Goal: Task Accomplishment & Management: Manage account settings

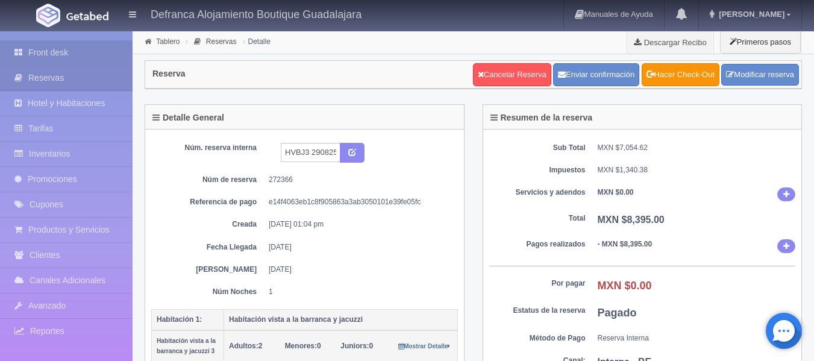
click at [55, 54] on link "Front desk" at bounding box center [66, 52] width 133 height 25
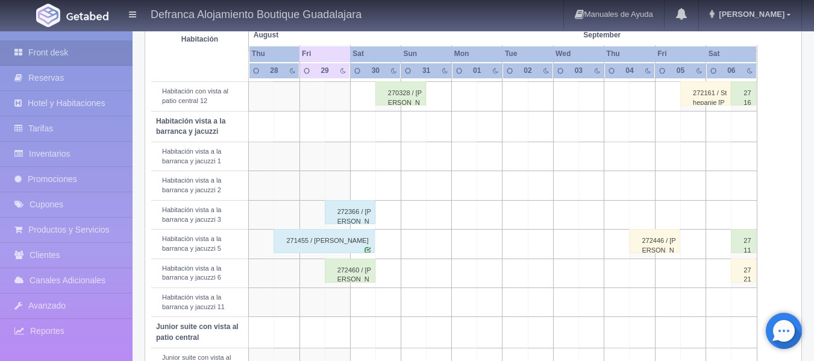
scroll to position [422, 0]
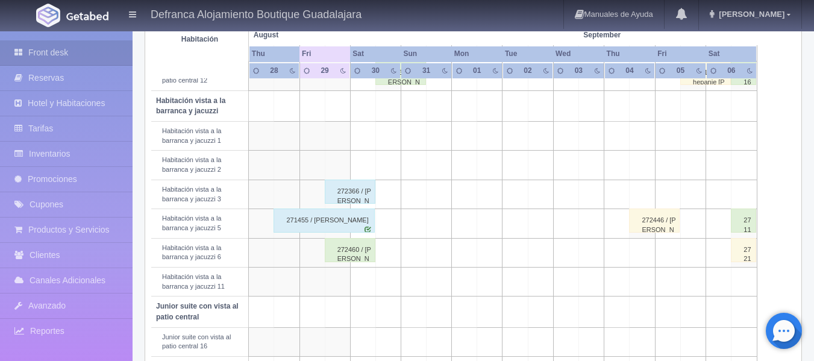
click at [346, 253] on div "272460 / [PERSON_NAME]" at bounding box center [350, 250] width 51 height 24
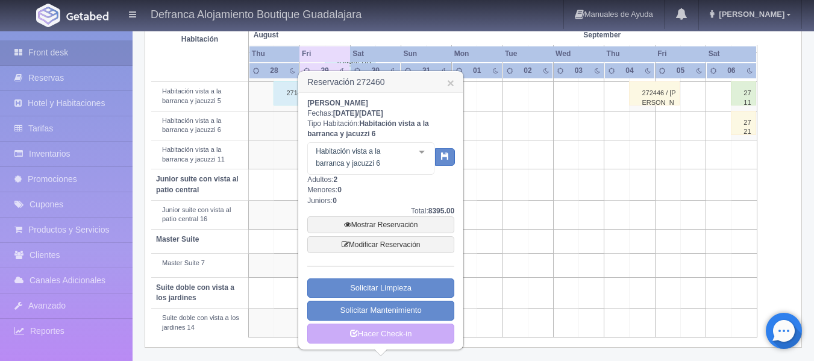
scroll to position [551, 0]
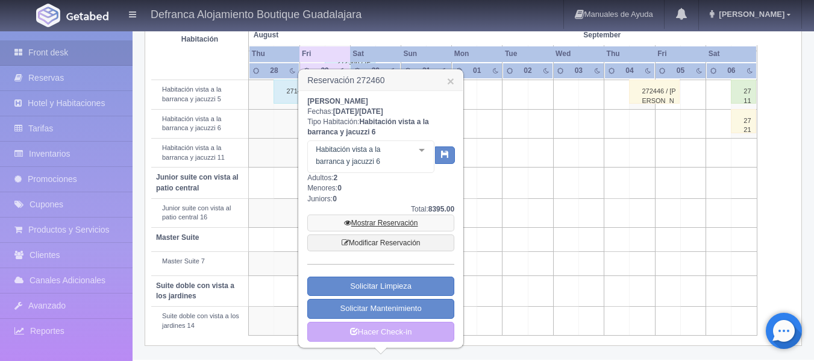
click at [399, 222] on link "Mostrar Reservación" at bounding box center [380, 223] width 147 height 17
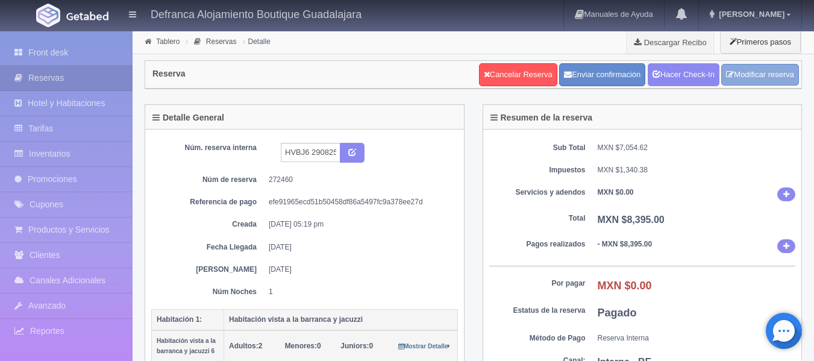
click at [746, 74] on link "Modificar reserva" at bounding box center [760, 75] width 78 height 22
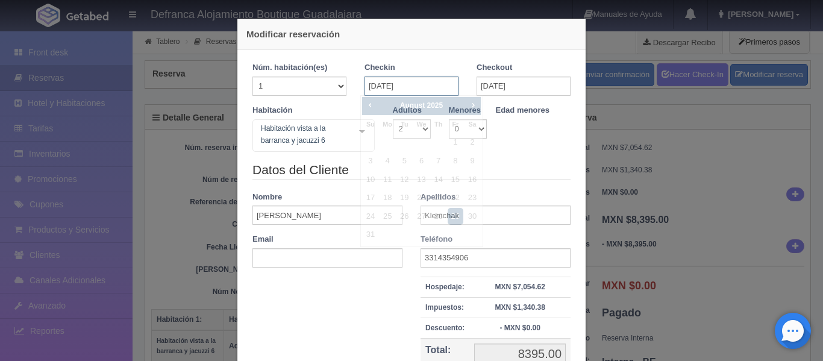
click at [443, 86] on input "[DATE]" at bounding box center [412, 86] width 94 height 19
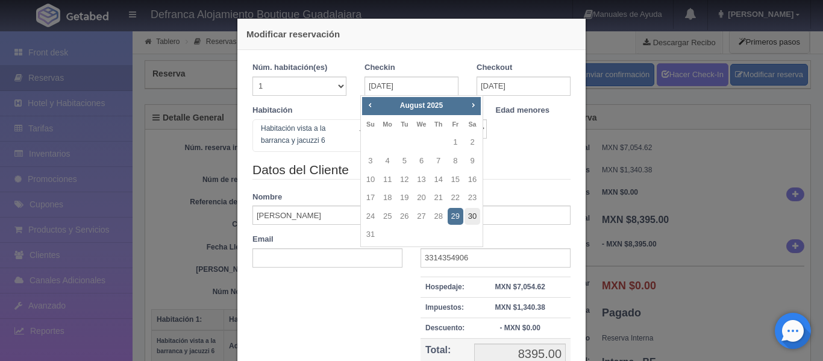
click at [475, 215] on link "30" at bounding box center [473, 216] width 16 height 17
type input "[DATE]"
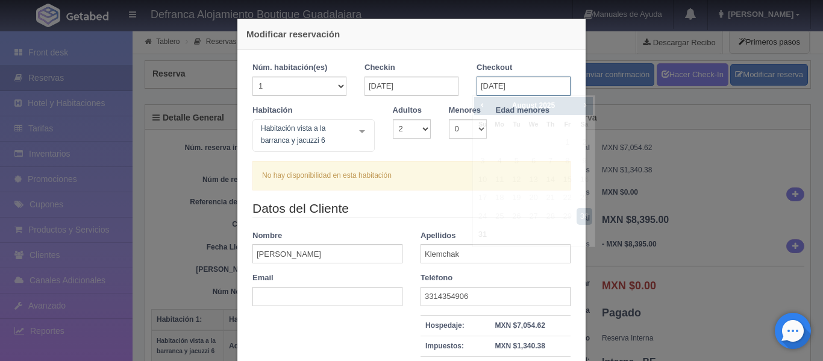
click at [527, 90] on input "[DATE]" at bounding box center [524, 86] width 94 height 19
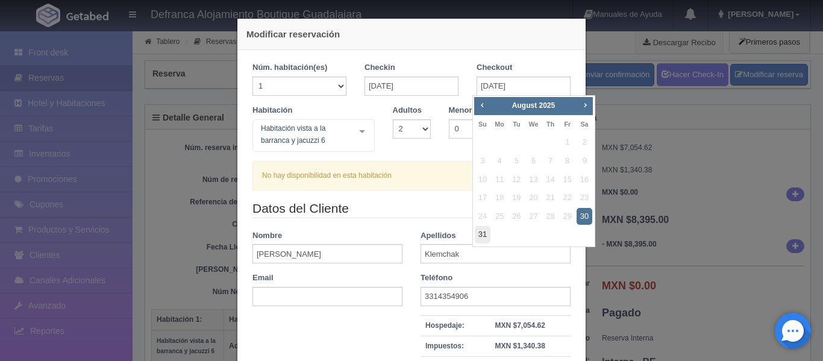
click at [483, 234] on link "31" at bounding box center [483, 234] width 16 height 17
type input "[DATE]"
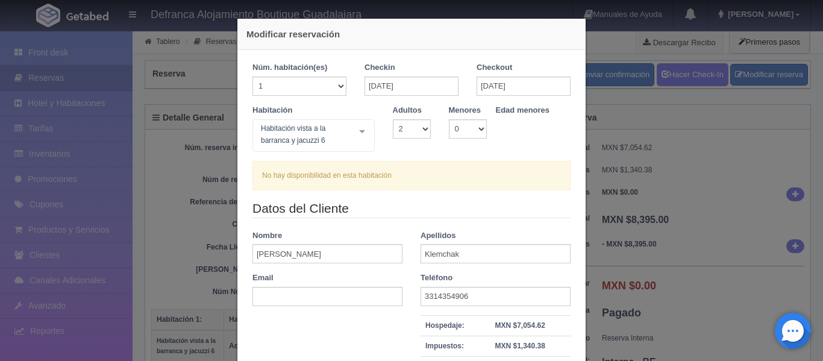
checkbox input "false"
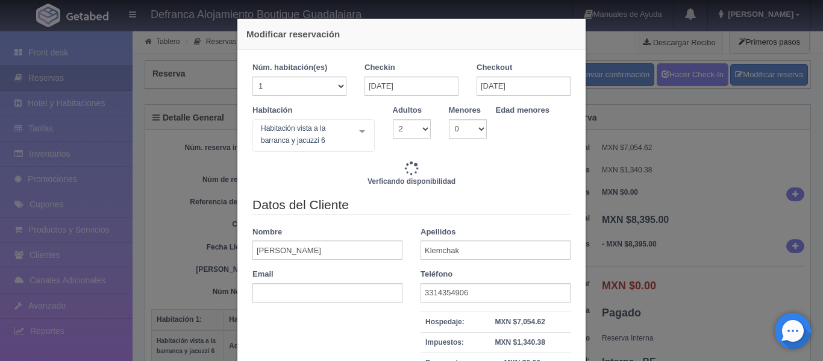
type input "8395.00"
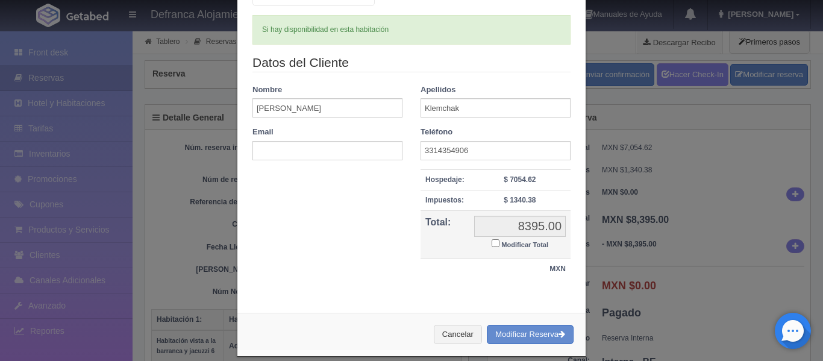
scroll to position [160, 0]
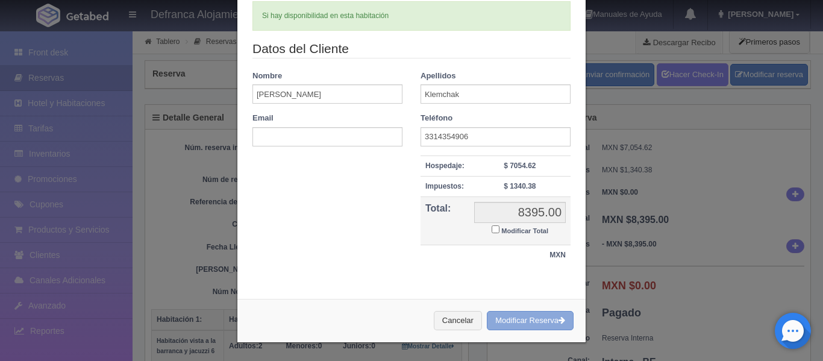
click at [507, 318] on button "Modificar Reserva" at bounding box center [530, 321] width 87 height 20
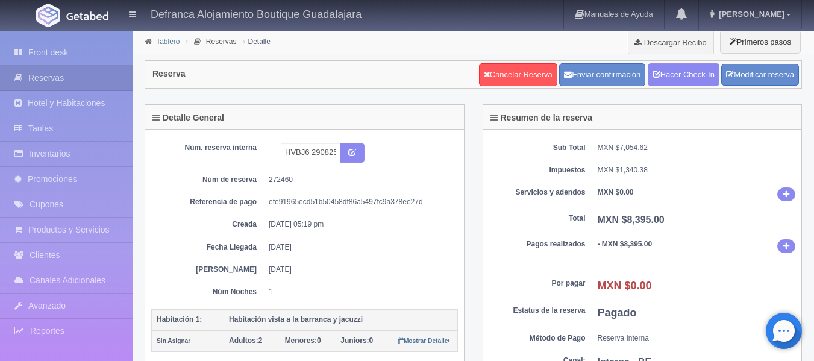
click at [165, 40] on link "Tablero" at bounding box center [168, 41] width 24 height 8
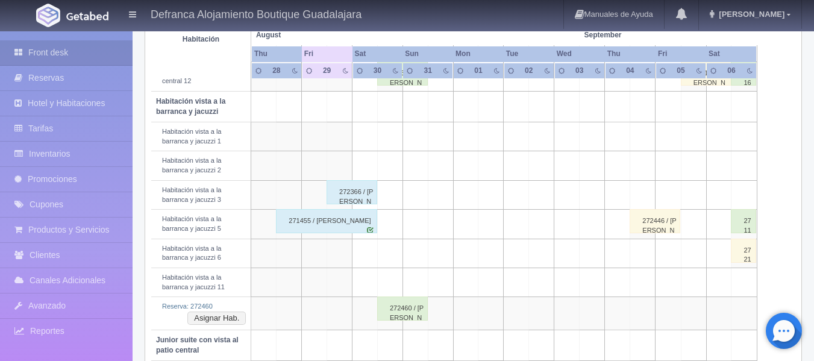
scroll to position [422, 0]
click at [204, 321] on button "Asignar Hab." at bounding box center [216, 317] width 58 height 13
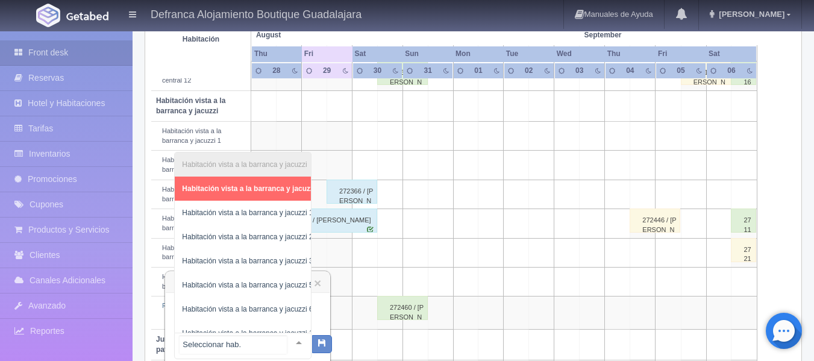
click at [290, 342] on div at bounding box center [299, 342] width 24 height 18
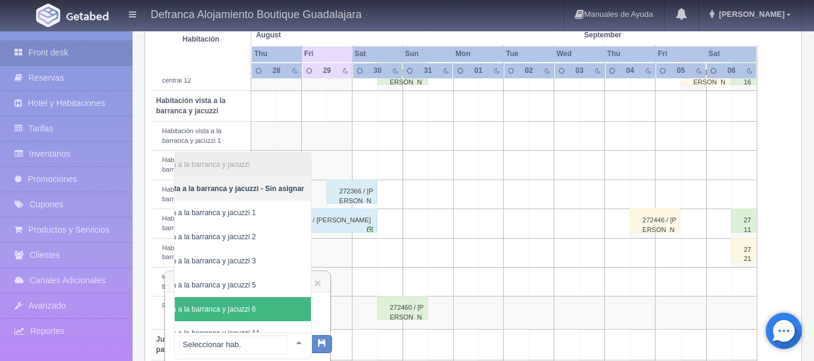
click at [251, 312] on span "Habitación vista a la barranca y jacuzzi 6" at bounding box center [214, 309] width 193 height 24
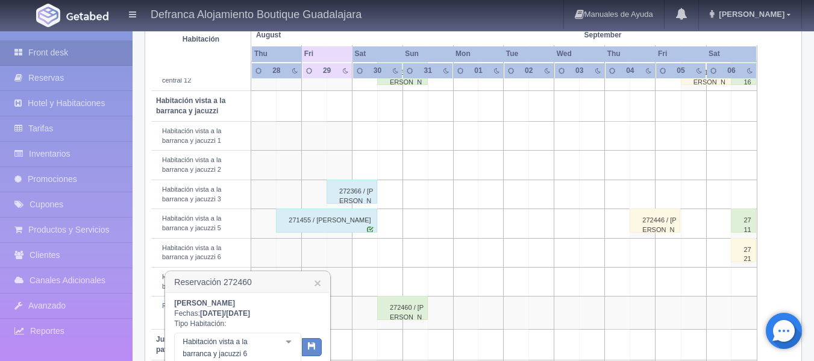
scroll to position [0, 65]
click at [308, 347] on icon "button" at bounding box center [312, 346] width 8 height 8
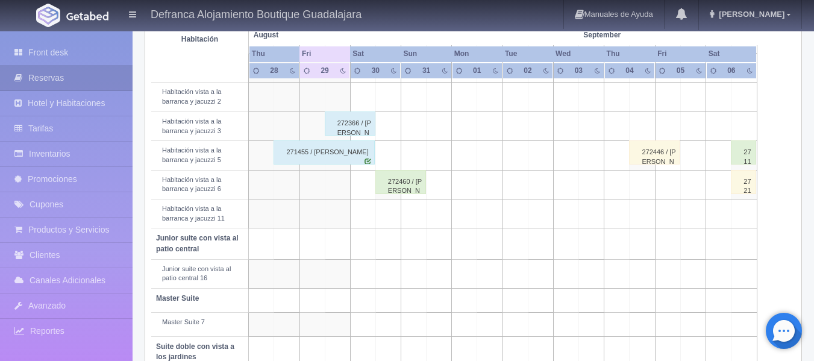
scroll to position [512, 0]
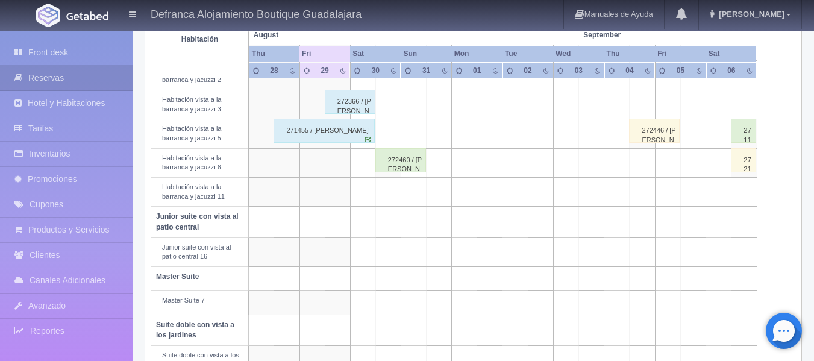
drag, startPoint x: 444, startPoint y: 311, endPoint x: 331, endPoint y: 195, distance: 161.5
click at [331, 195] on td at bounding box center [337, 192] width 25 height 29
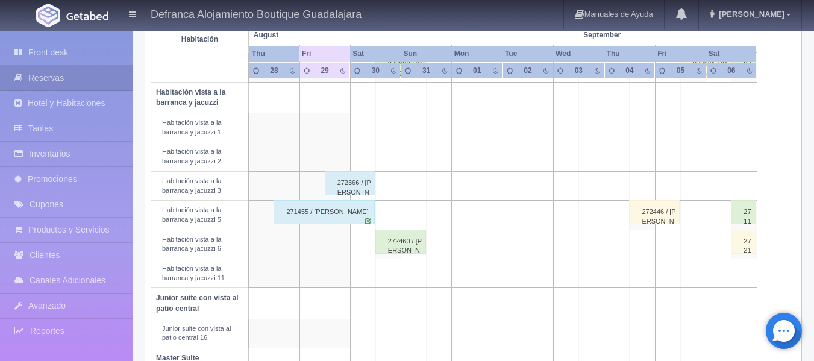
scroll to position [491, 0]
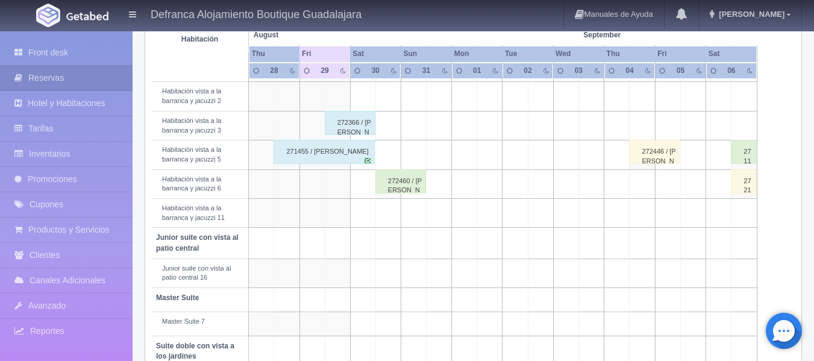
click at [388, 188] on div "272460 / [PERSON_NAME]" at bounding box center [400, 181] width 51 height 24
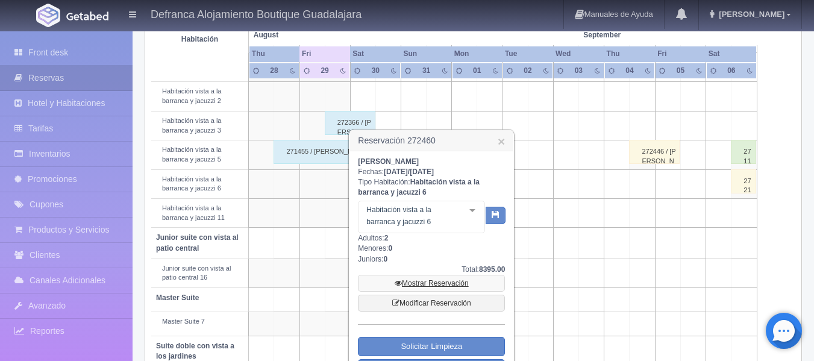
click at [431, 284] on link "Mostrar Reservación" at bounding box center [431, 283] width 147 height 17
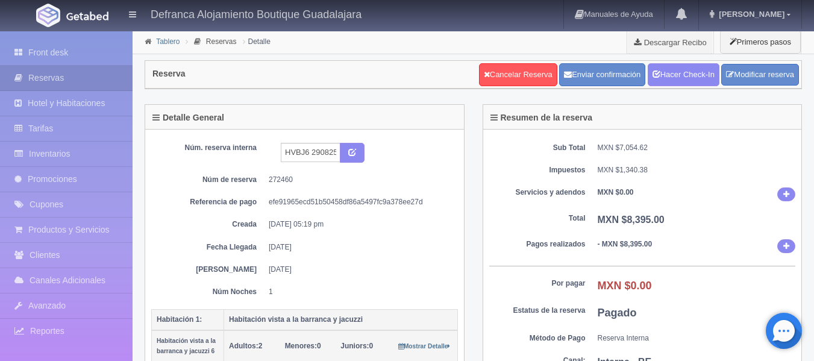
click at [165, 42] on link "Tablero" at bounding box center [168, 41] width 24 height 8
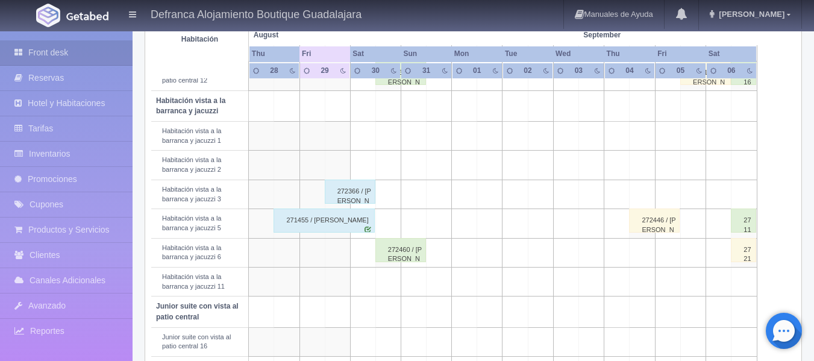
scroll to position [551, 0]
